Goal: Information Seeking & Learning: Learn about a topic

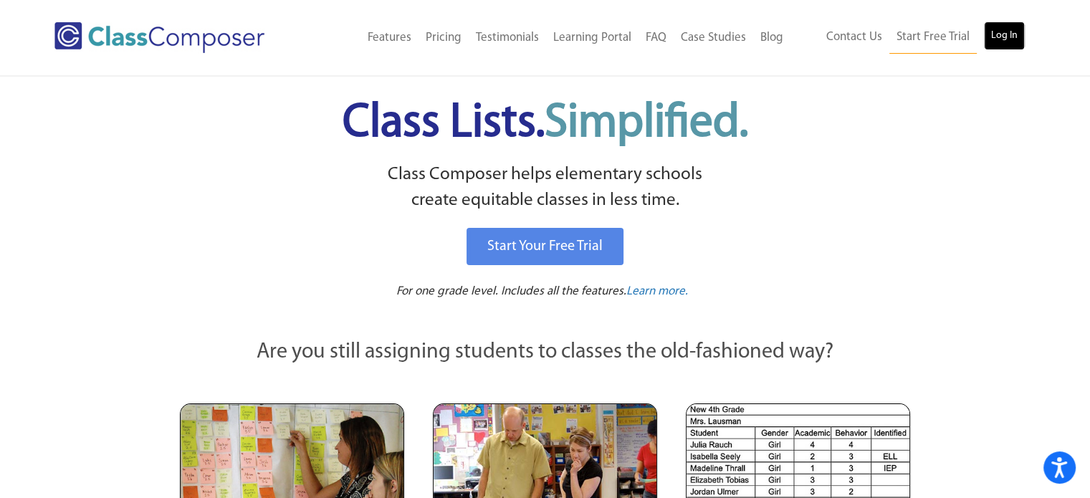
click at [989, 39] on link "Log In" at bounding box center [1004, 36] width 41 height 29
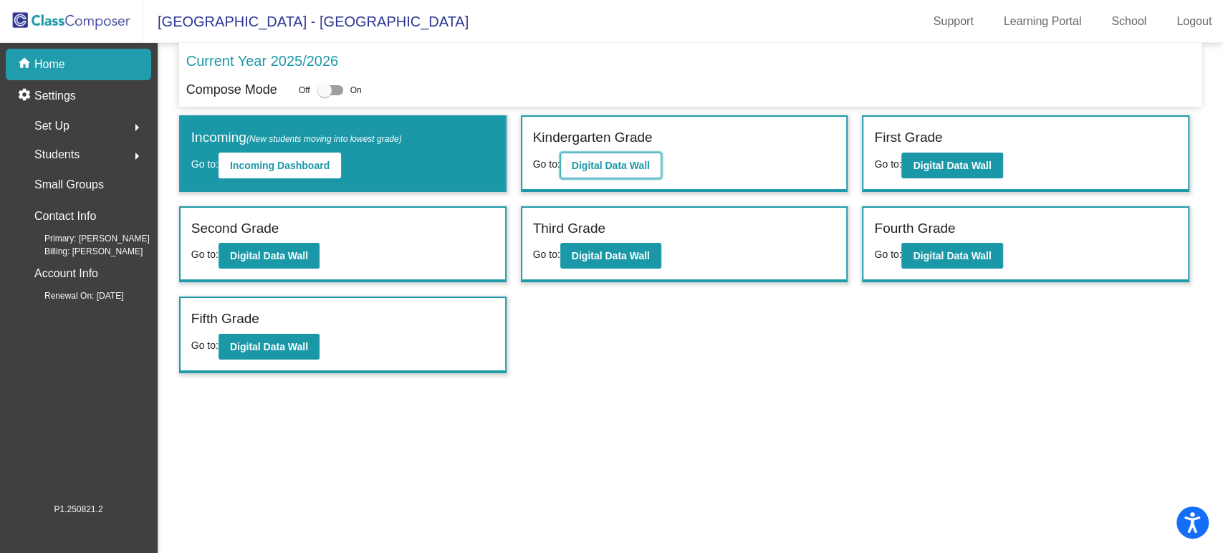
click at [612, 170] on b "Digital Data Wall" at bounding box center [611, 165] width 78 height 11
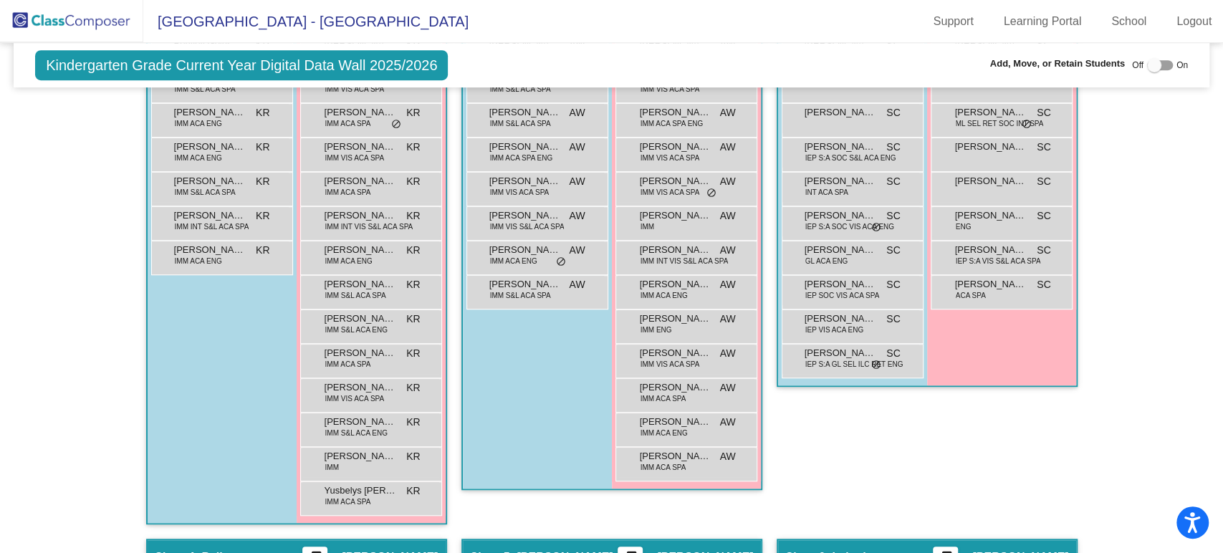
scroll to position [955, 0]
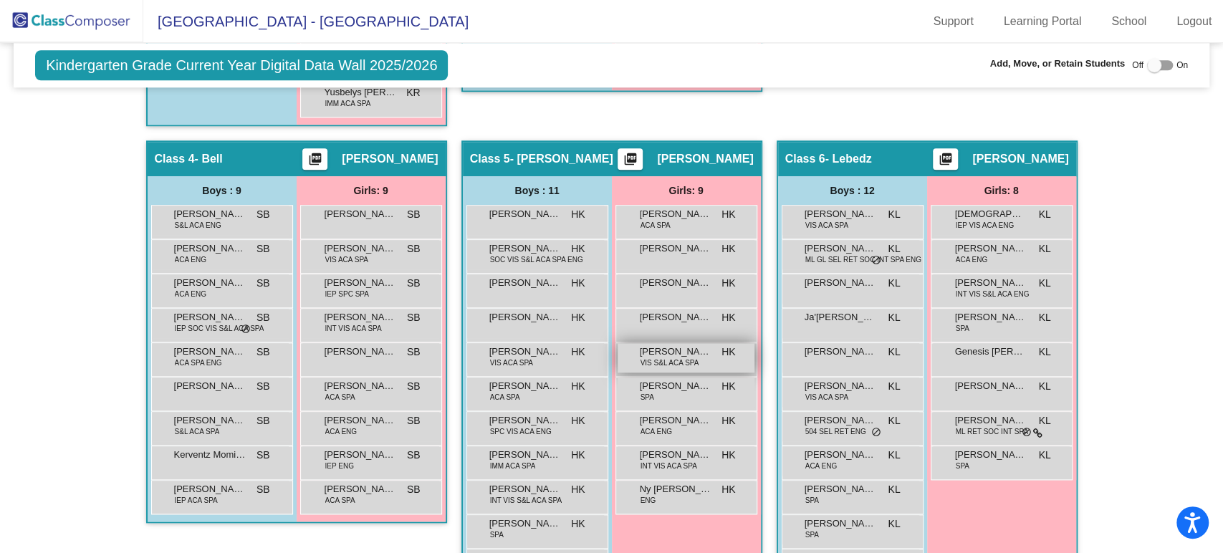
click at [674, 354] on span "Johanna Mendez-Niz" at bounding box center [676, 352] width 72 height 14
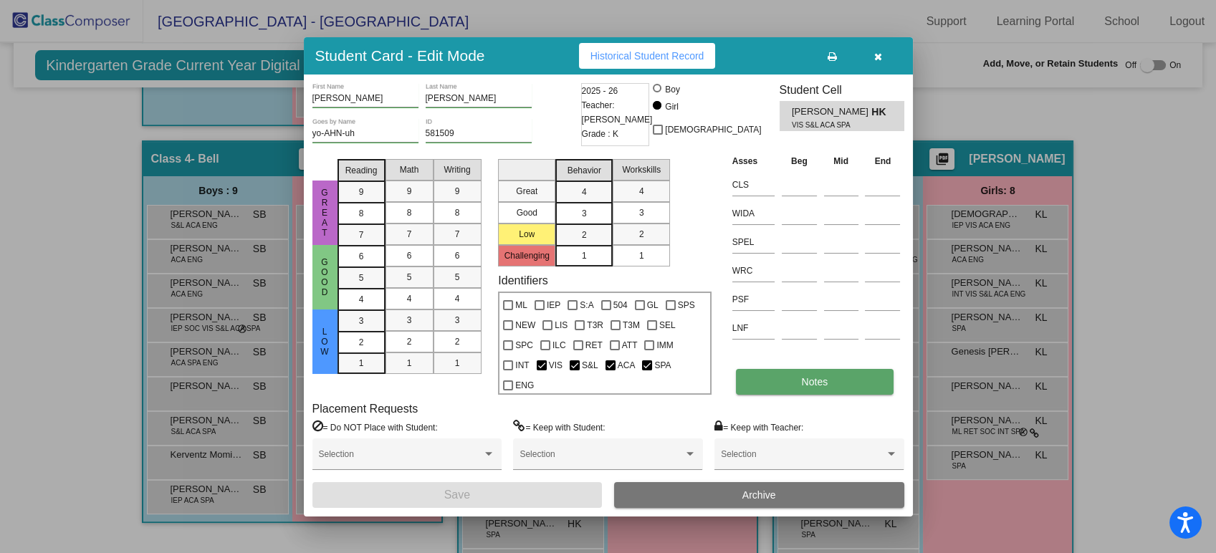
click at [793, 384] on button "Notes" at bounding box center [815, 382] width 158 height 26
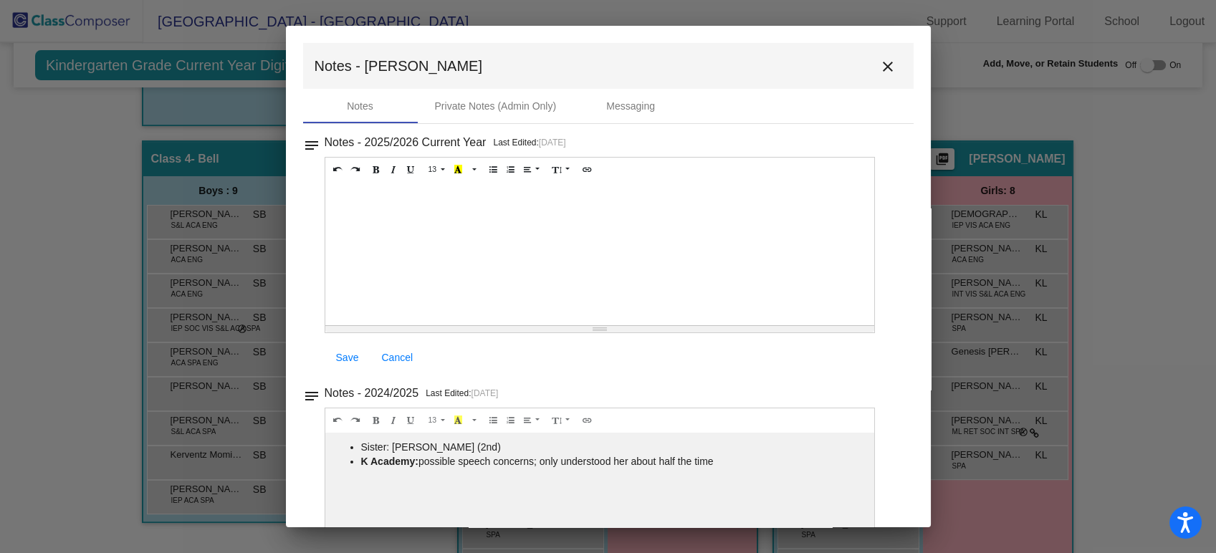
click at [879, 60] on mat-icon "close" at bounding box center [887, 66] width 17 height 17
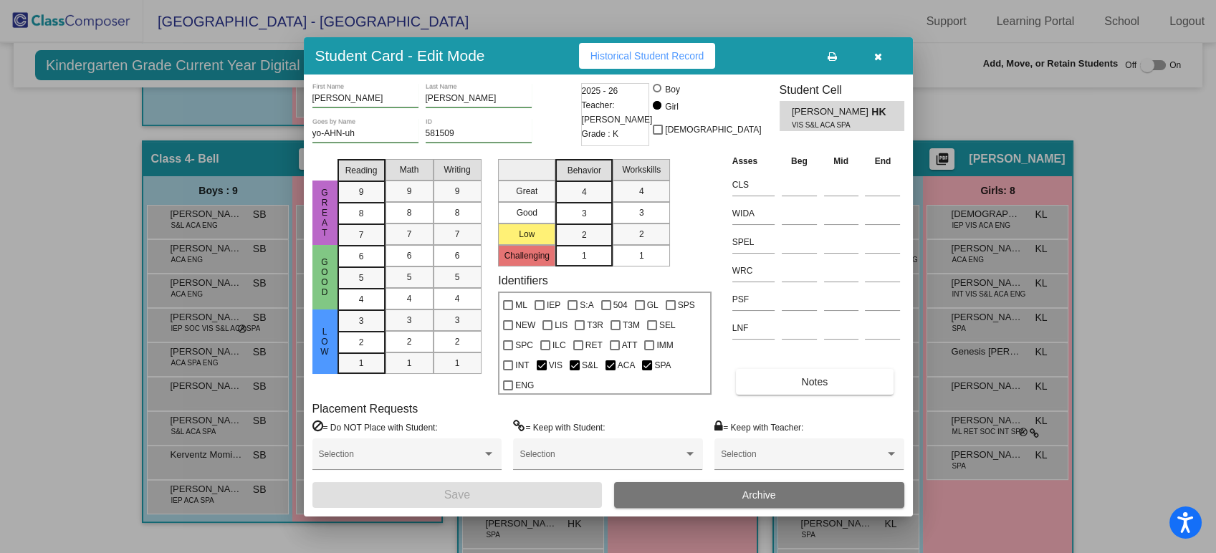
click at [879, 60] on icon "button" at bounding box center [878, 57] width 8 height 10
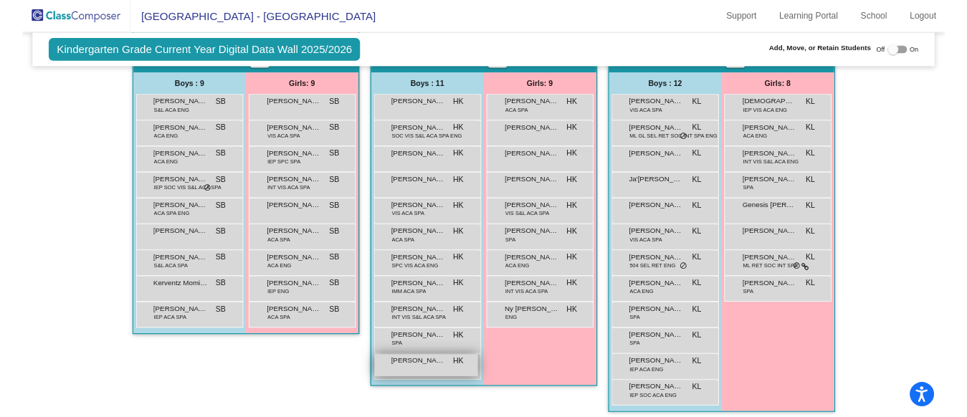
scroll to position [1046, 0]
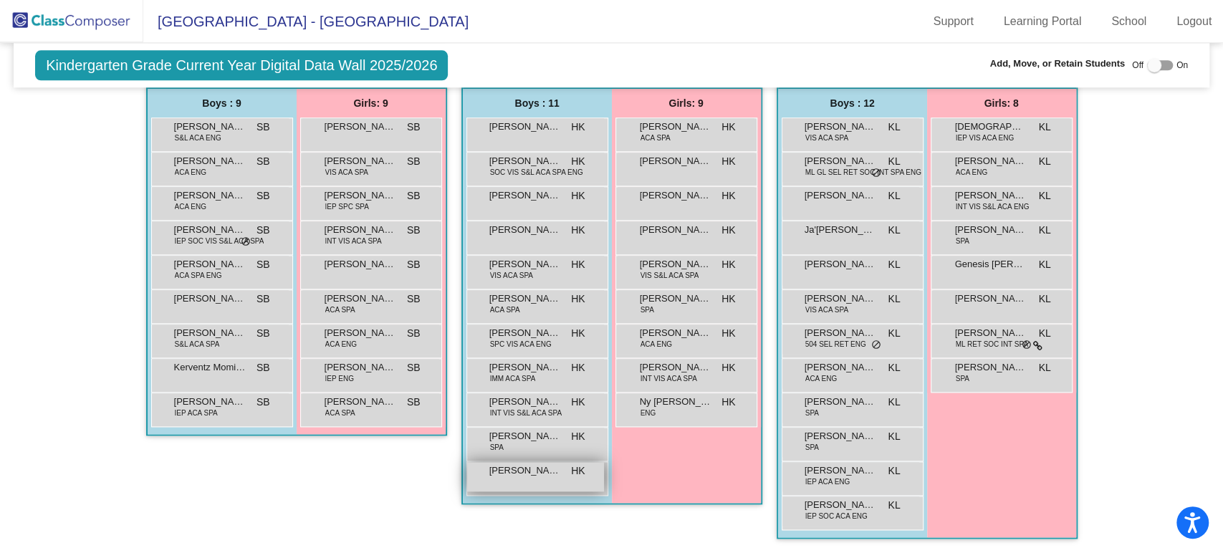
click at [545, 470] on span "Wilson de Leon Lopez" at bounding box center [525, 471] width 72 height 14
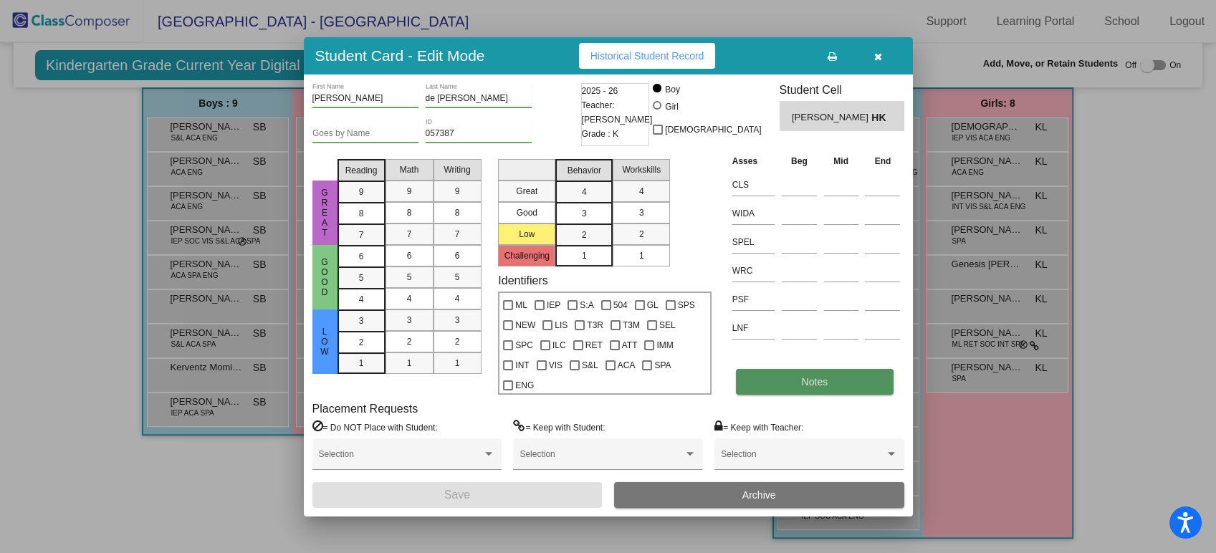
click at [773, 369] on button "Notes" at bounding box center [815, 382] width 158 height 26
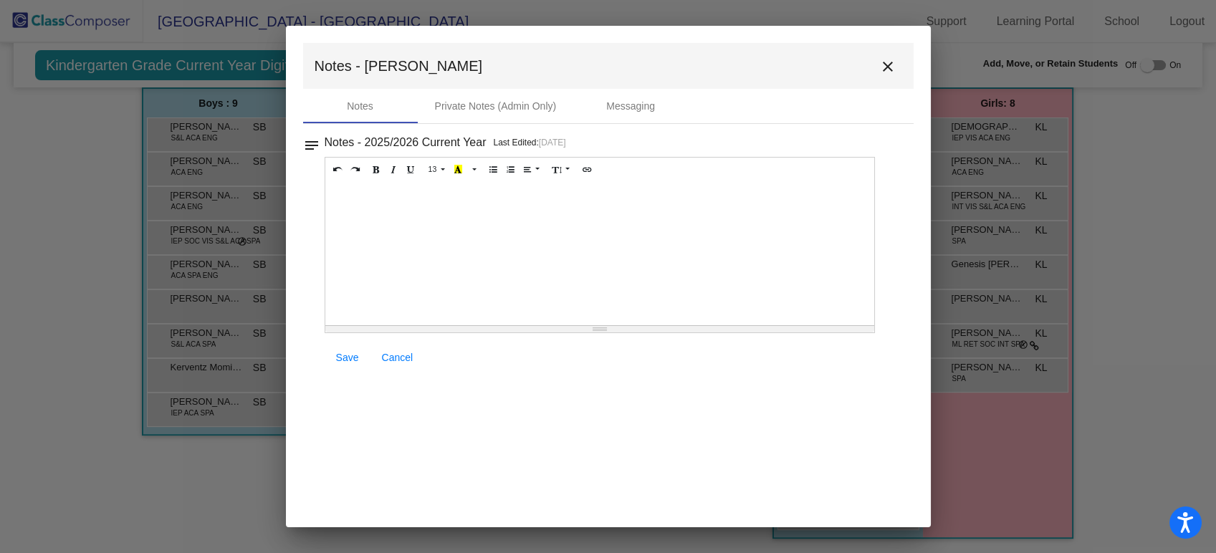
click at [877, 70] on button "close" at bounding box center [888, 66] width 29 height 29
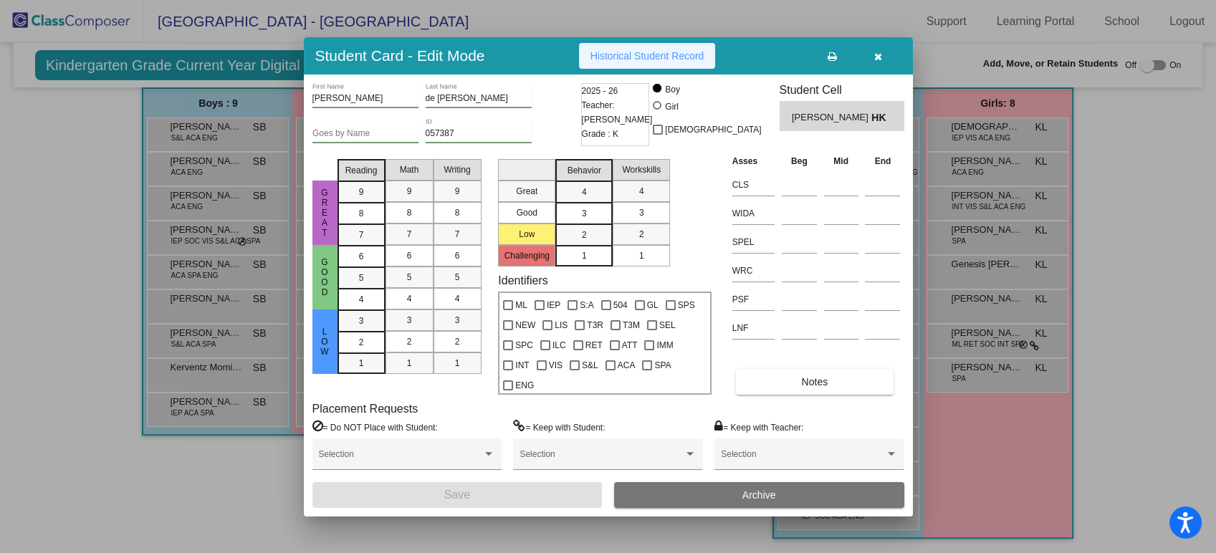
click at [616, 63] on button "Historical Student Record" at bounding box center [647, 56] width 137 height 26
click at [870, 54] on button "button" at bounding box center [879, 56] width 46 height 26
